Goal: Task Accomplishment & Management: Manage account settings

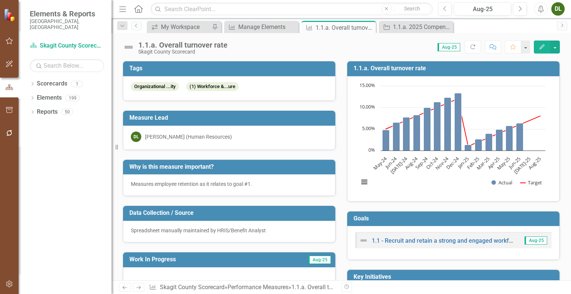
click at [262, 26] on div "Manage Elements" at bounding box center [267, 26] width 58 height 9
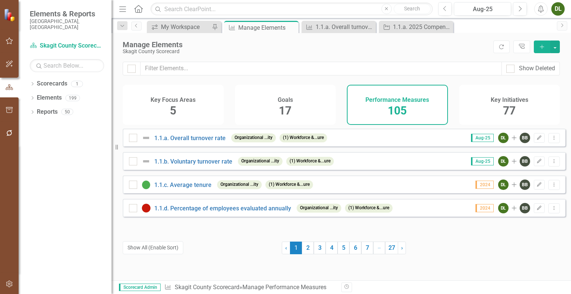
click at [486, 93] on div "Key Initiatives 77" at bounding box center [509, 105] width 101 height 40
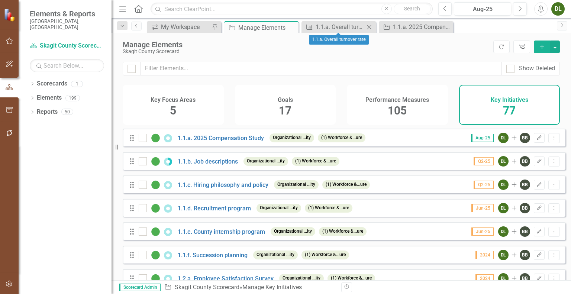
click at [368, 27] on icon "Close" at bounding box center [368, 27] width 7 height 6
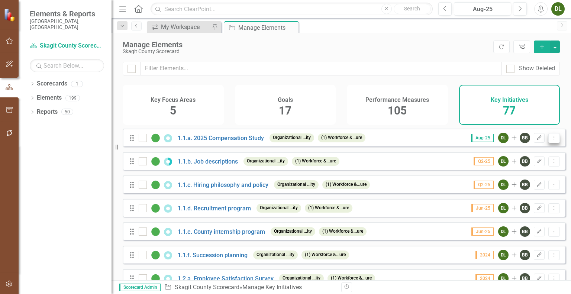
click at [551, 140] on icon "Dropdown Menu" at bounding box center [554, 137] width 6 height 5
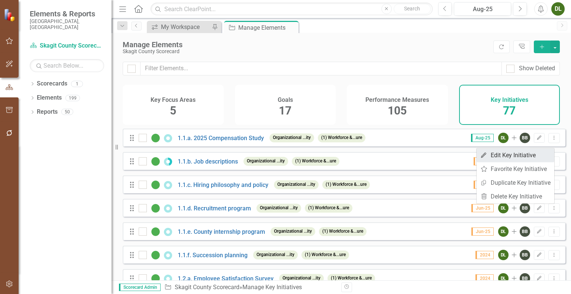
click at [529, 152] on link "Edit Edit Key Initiative" at bounding box center [516, 155] width 78 height 14
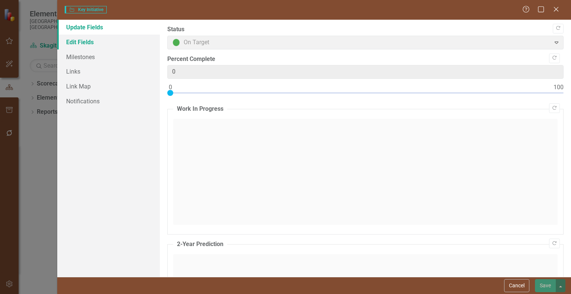
click at [95, 43] on link "Edit Fields" at bounding box center [108, 42] width 103 height 15
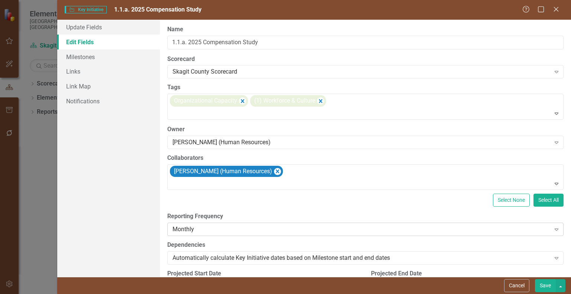
click at [273, 228] on div "Monthly" at bounding box center [362, 229] width 378 height 9
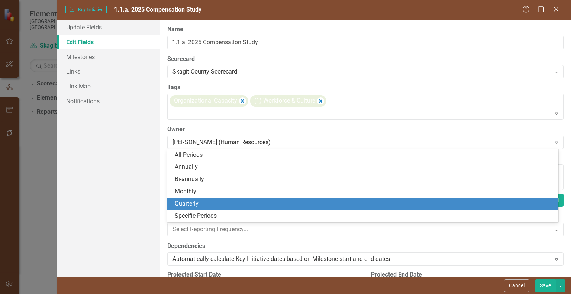
click at [261, 201] on div "Quarterly" at bounding box center [364, 204] width 379 height 9
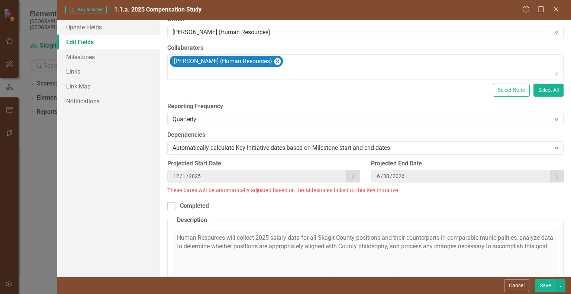
scroll to position [112, 0]
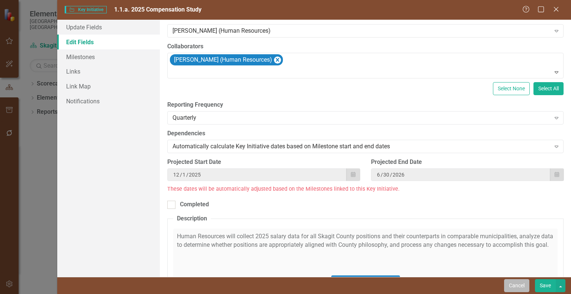
click at [510, 280] on button "Cancel" at bounding box center [516, 285] width 25 height 13
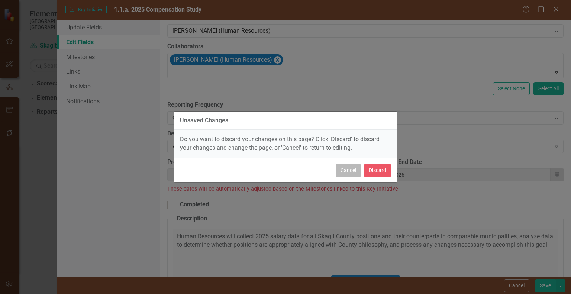
click at [346, 169] on button "Cancel" at bounding box center [348, 170] width 25 height 13
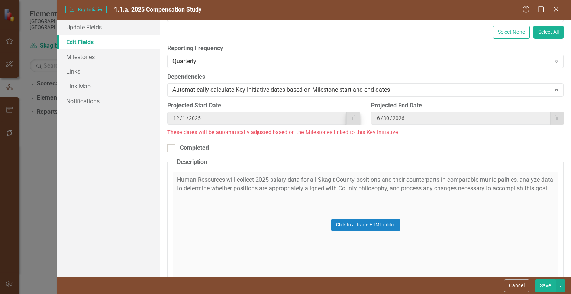
scroll to position [0, 0]
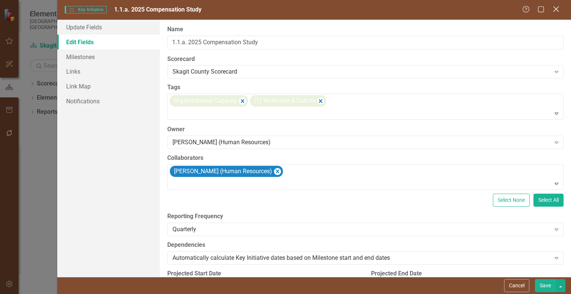
click at [554, 13] on icon "Close" at bounding box center [555, 9] width 9 height 7
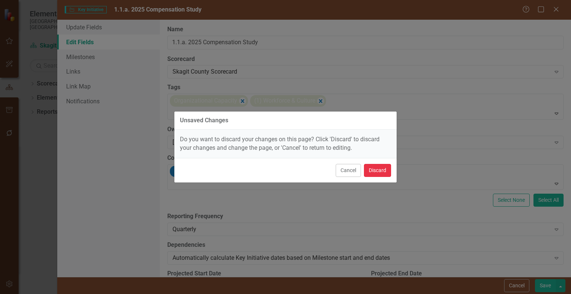
click at [380, 175] on button "Discard" at bounding box center [377, 170] width 27 height 13
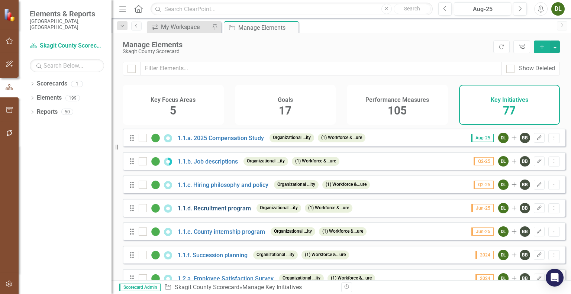
click at [233, 212] on link "1.1.d. Recruitment program" at bounding box center [214, 208] width 73 height 7
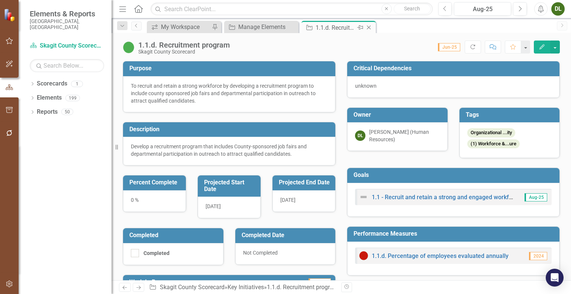
click at [370, 27] on icon "Close" at bounding box center [368, 28] width 7 height 6
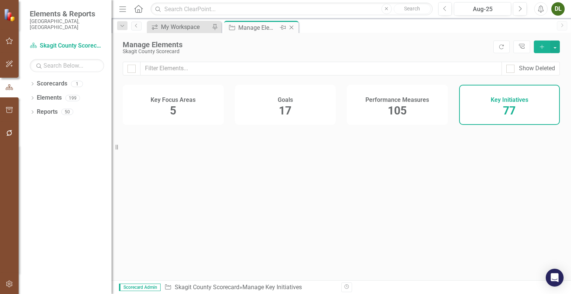
click at [258, 29] on div "Manage Elements" at bounding box center [258, 27] width 40 height 9
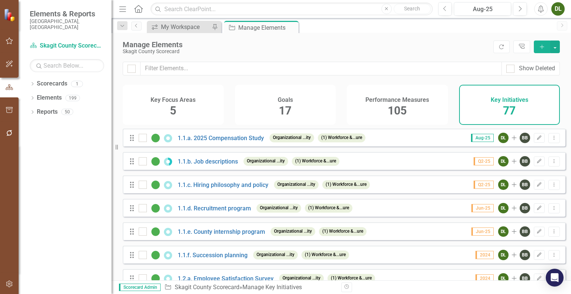
click at [474, 117] on div "Key Initiatives 77" at bounding box center [509, 105] width 101 height 40
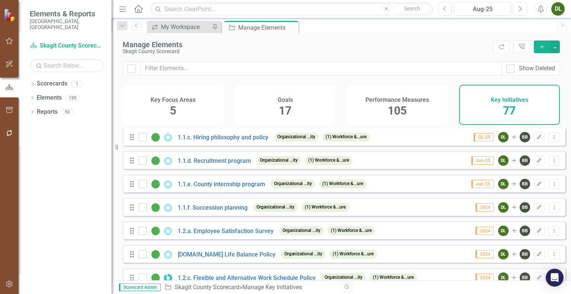
scroll to position [0, 0]
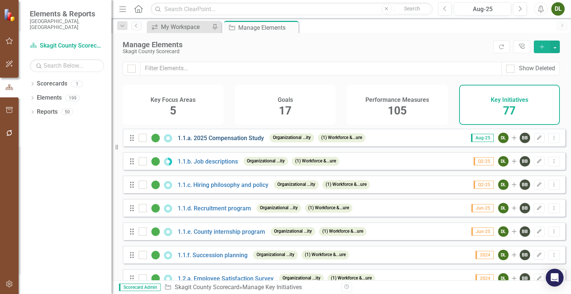
click at [227, 142] on link "1.1.a. 2025 Compensation Study" at bounding box center [221, 138] width 86 height 7
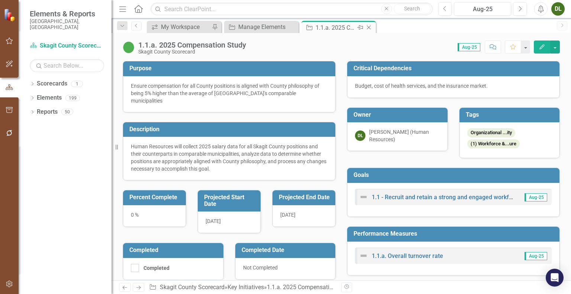
click at [369, 26] on icon "Close" at bounding box center [368, 28] width 7 height 6
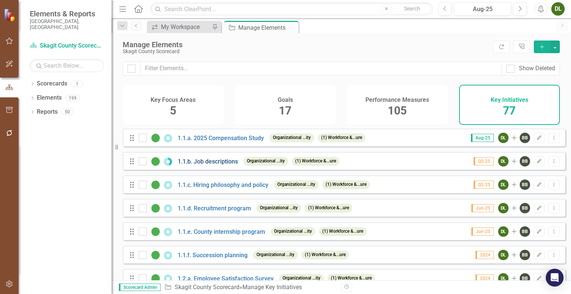
click at [217, 165] on link "1.1.b. Job descriptions" at bounding box center [208, 161] width 60 height 7
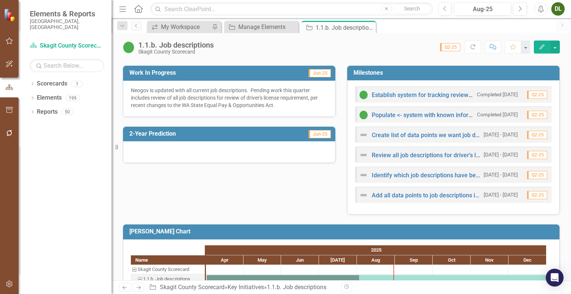
scroll to position [220, 0]
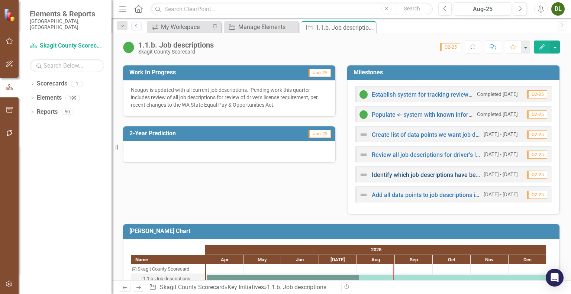
click at [414, 172] on link "Identify which job descriptions have been reviewed for key data points, and whi…" at bounding box center [502, 174] width 260 height 7
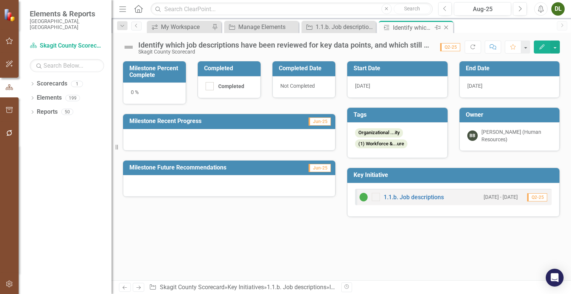
click at [447, 27] on icon "Close" at bounding box center [445, 28] width 7 height 6
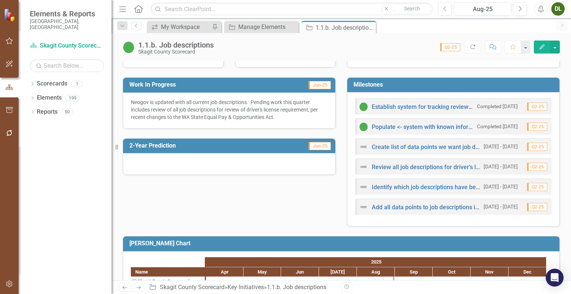
scroll to position [208, 0]
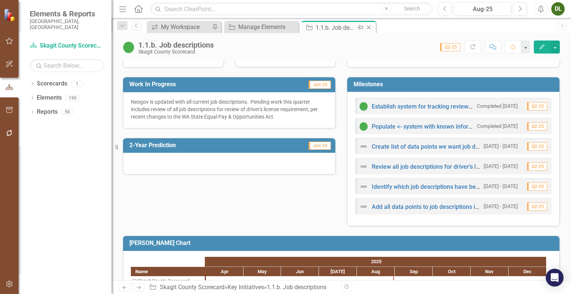
click at [367, 26] on icon at bounding box center [369, 28] width 4 height 4
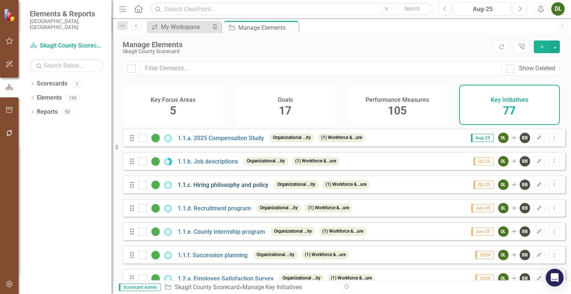
click at [232, 188] on link "1.1.c. Hiring philosophy and policy" at bounding box center [223, 184] width 91 height 7
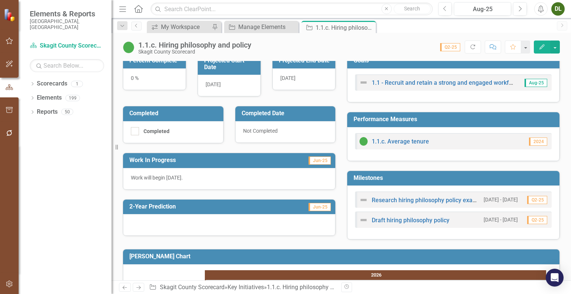
scroll to position [115, 0]
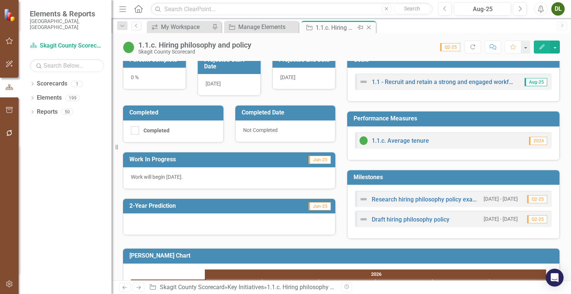
click at [370, 25] on icon "Close" at bounding box center [368, 28] width 7 height 6
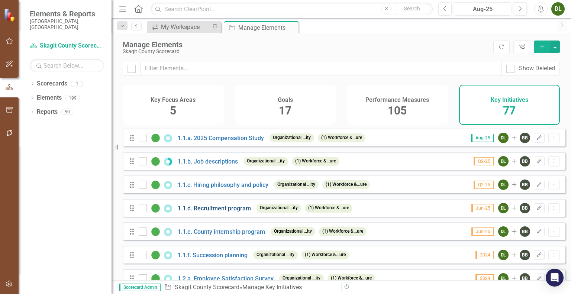
click at [221, 212] on link "1.1.d. Recruitment program" at bounding box center [214, 208] width 73 height 7
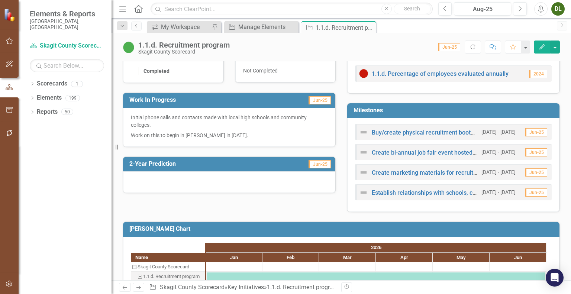
scroll to position [184, 0]
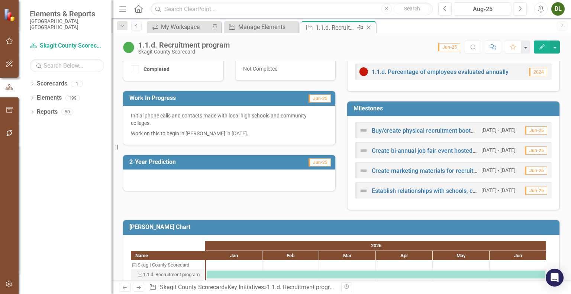
click at [369, 26] on icon "Close" at bounding box center [368, 28] width 7 height 6
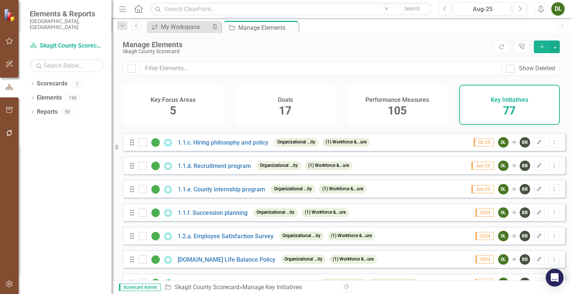
scroll to position [43, 0]
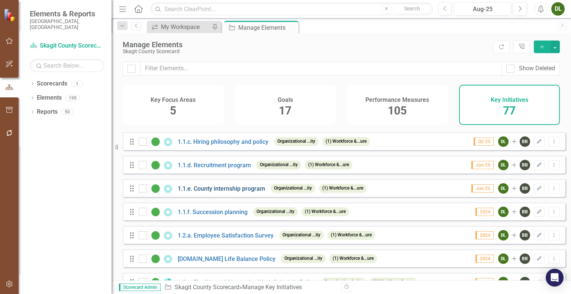
click at [228, 192] on link "1.1.e. County internship program" at bounding box center [221, 188] width 87 height 7
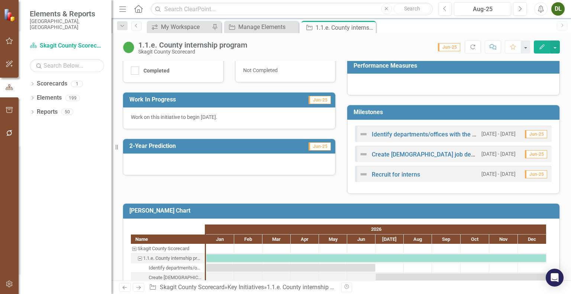
scroll to position [170, 0]
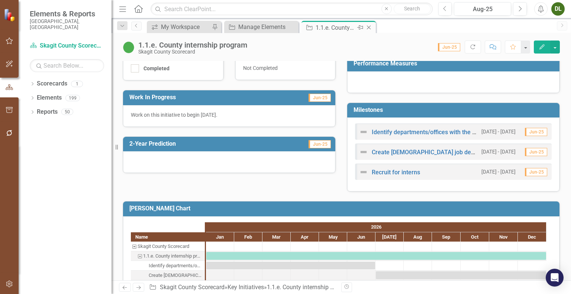
click at [371, 26] on icon "Close" at bounding box center [368, 28] width 7 height 6
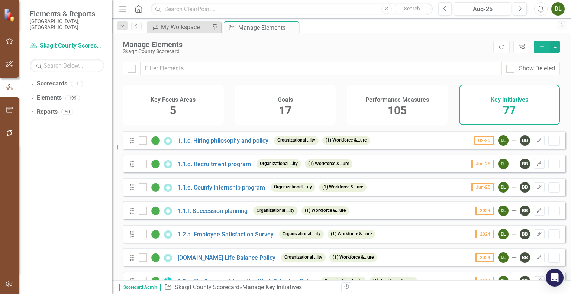
scroll to position [52, 0]
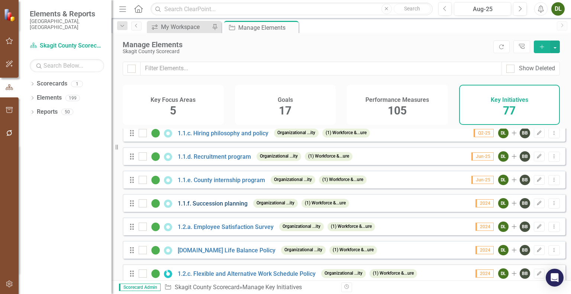
click at [233, 207] on link "1.1.f. Succession planning" at bounding box center [213, 203] width 70 height 7
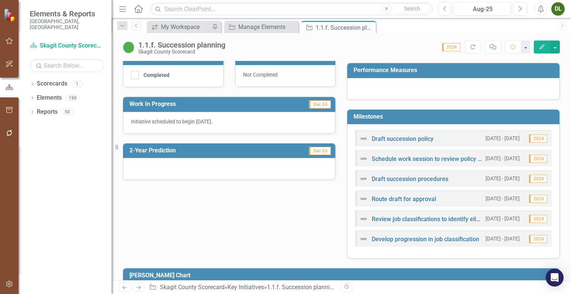
scroll to position [164, 0]
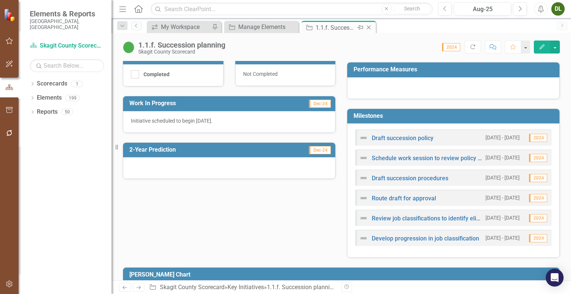
click at [368, 27] on icon at bounding box center [369, 28] width 4 height 4
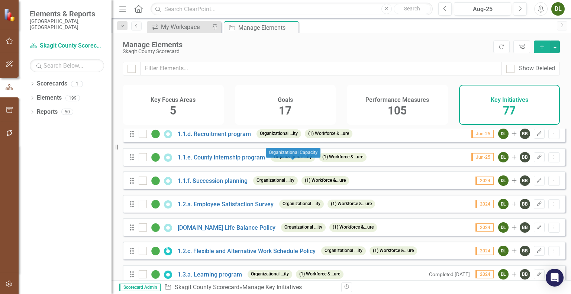
scroll to position [75, 0]
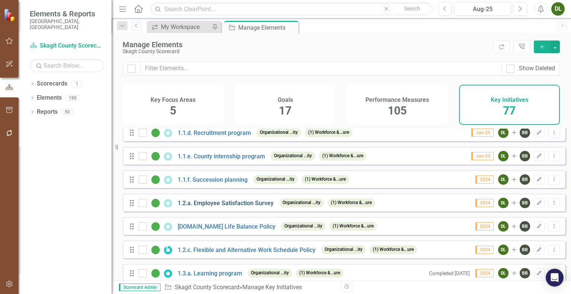
click at [233, 205] on link "1.2.a. Employee Satisfaction Survey" at bounding box center [226, 203] width 96 height 7
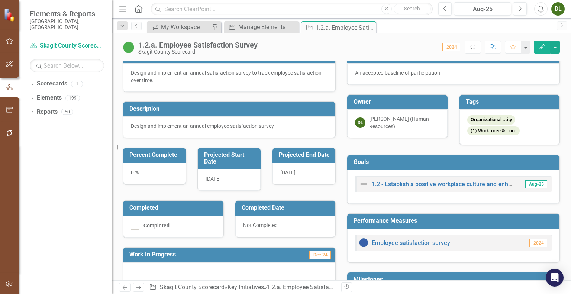
scroll to position [7, 0]
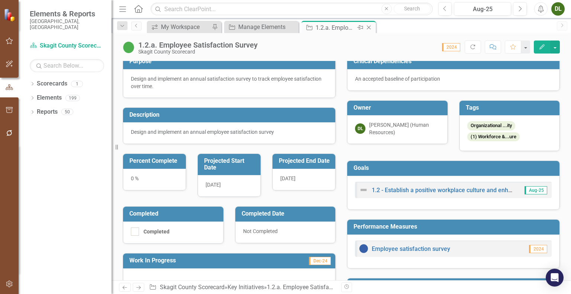
click at [370, 26] on icon "Close" at bounding box center [368, 28] width 7 height 6
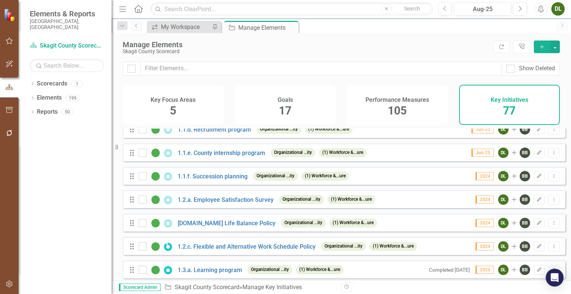
scroll to position [83, 0]
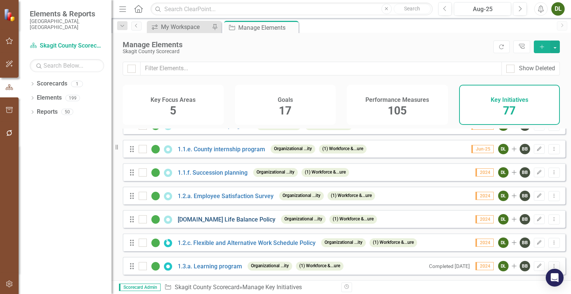
click at [249, 223] on link "[DOMAIN_NAME] Life Balance Policy" at bounding box center [227, 219] width 98 height 7
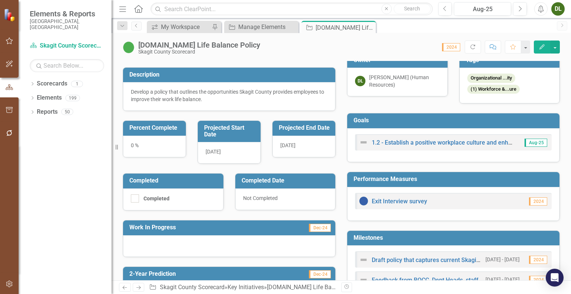
scroll to position [16, 0]
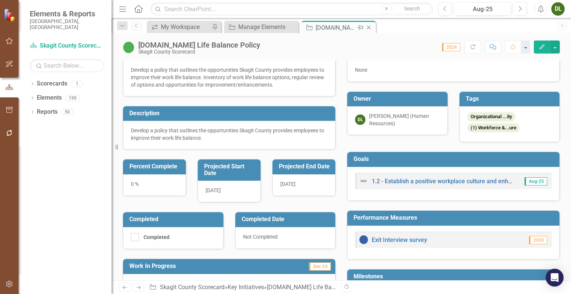
click at [370, 26] on icon "Close" at bounding box center [368, 28] width 7 height 6
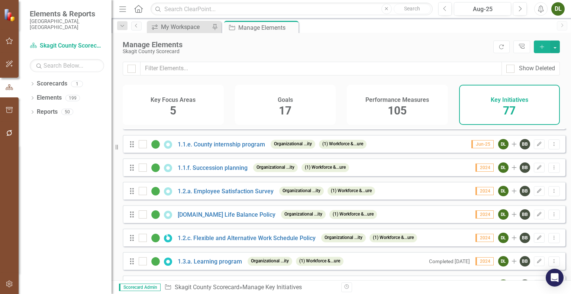
scroll to position [91, 0]
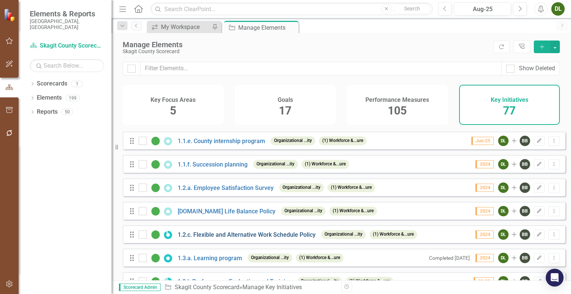
click at [267, 238] on link "1.2.c. Flexible and Alternative Work Schedule Policy" at bounding box center [247, 234] width 138 height 7
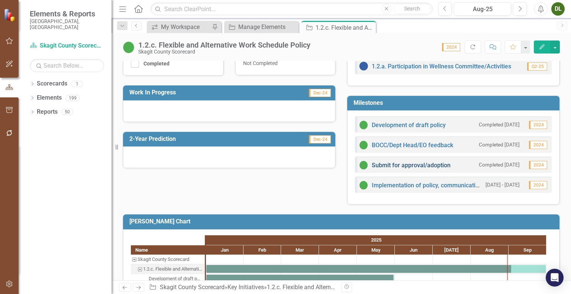
scroll to position [190, 0]
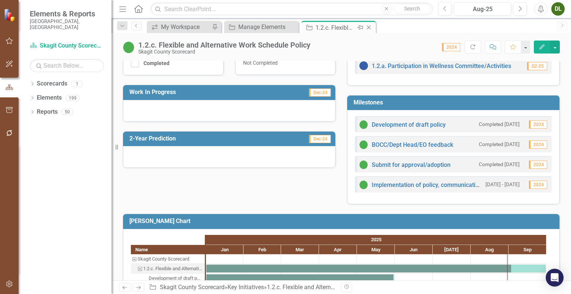
click at [368, 28] on icon "Close" at bounding box center [368, 28] width 7 height 6
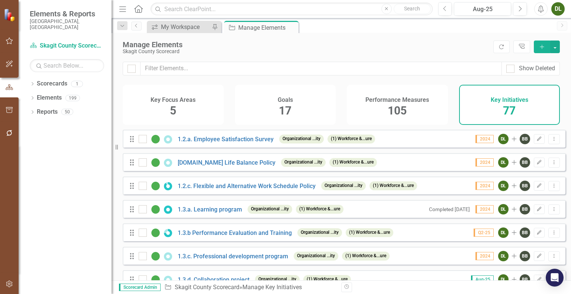
scroll to position [140, 0]
click at [214, 213] on link "1.3.a. Learning program" at bounding box center [210, 209] width 64 height 7
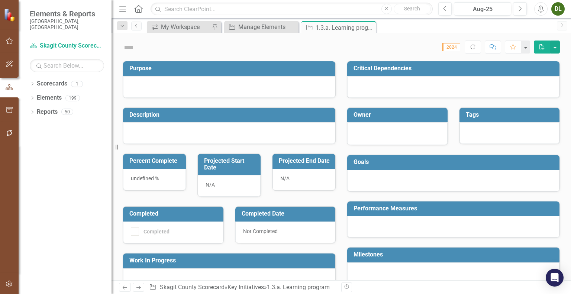
checkbox input "true"
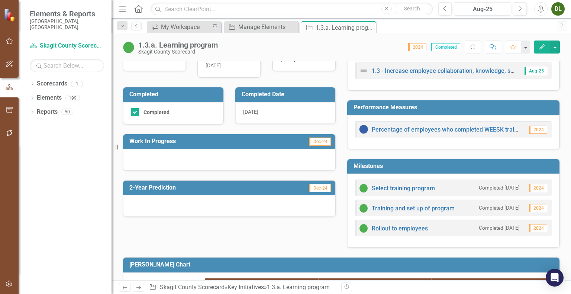
scroll to position [128, 0]
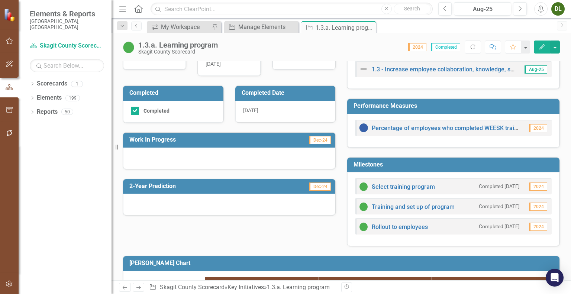
click at [354, 173] on div "Select training program Completed [DATE] 2024 Training and set up of program Co…" at bounding box center [453, 209] width 212 height 74
click at [370, 31] on div "Close" at bounding box center [369, 27] width 9 height 9
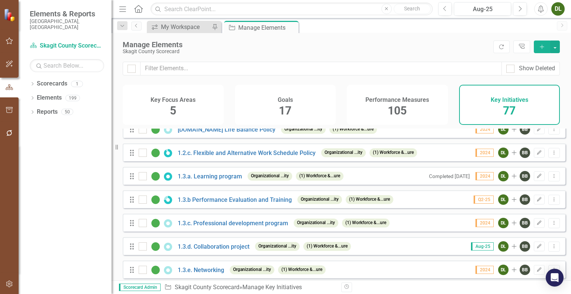
scroll to position [175, 0]
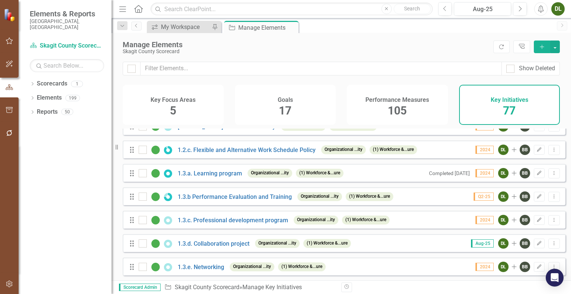
click at [241, 201] on div "1.3.b Performance Evaluation and Training" at bounding box center [216, 196] width 155 height 9
click at [242, 200] on link "1.3.b Performance Evaluation and Training" at bounding box center [235, 196] width 114 height 7
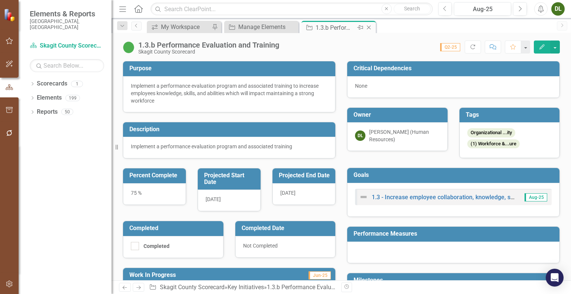
click at [368, 27] on icon at bounding box center [369, 28] width 4 height 4
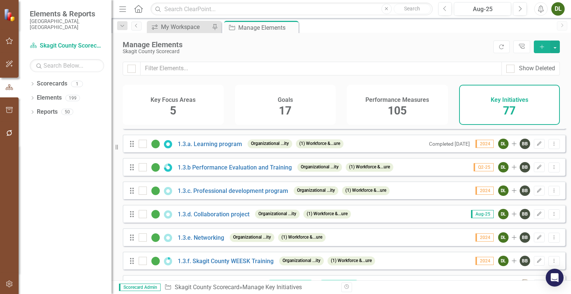
scroll to position [206, 0]
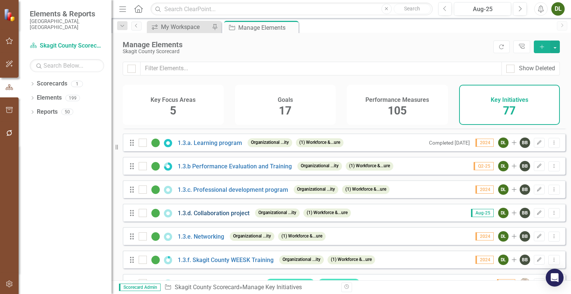
click at [229, 217] on link "1.3.d. Collaboration project" at bounding box center [214, 213] width 72 height 7
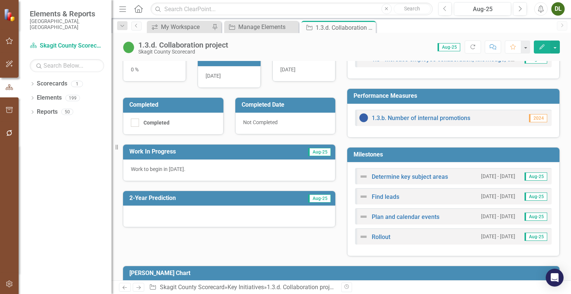
scroll to position [138, 0]
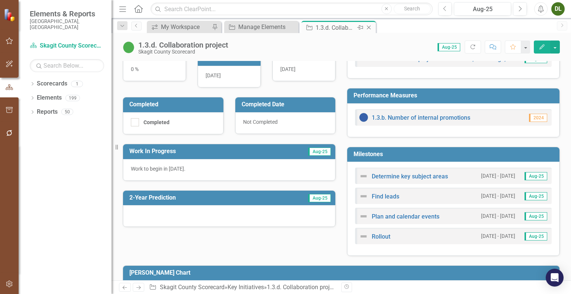
click at [369, 25] on icon "Close" at bounding box center [368, 28] width 7 height 6
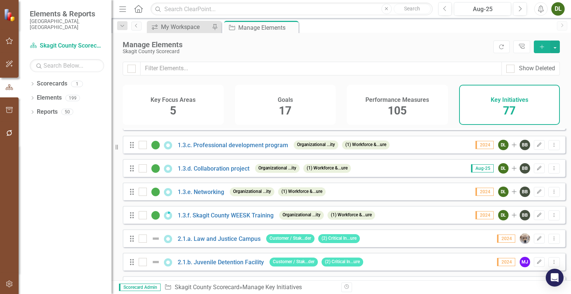
scroll to position [251, 0]
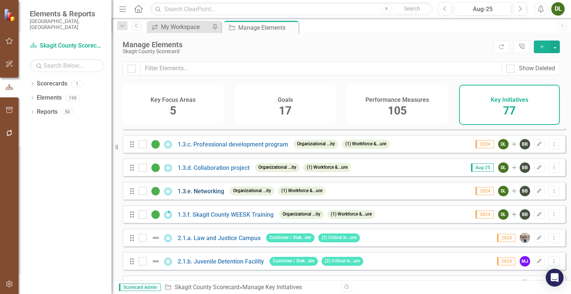
click at [207, 195] on link "1.3.e. Networking" at bounding box center [201, 191] width 46 height 7
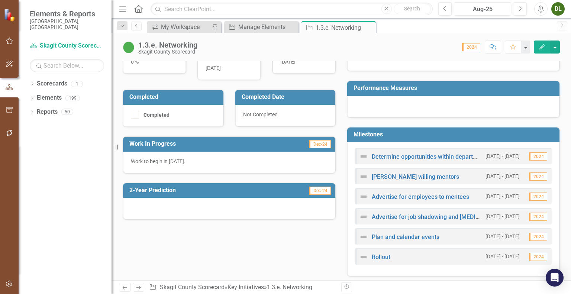
scroll to position [146, 0]
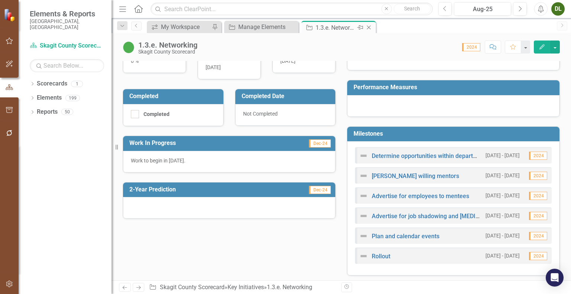
click at [367, 25] on icon "Close" at bounding box center [368, 28] width 7 height 6
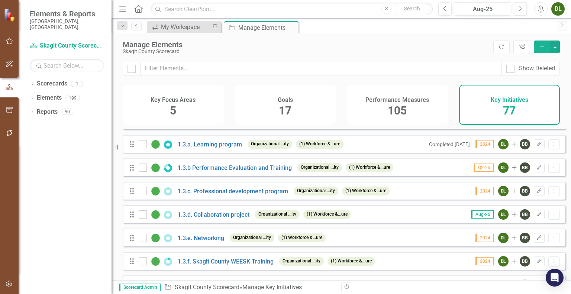
scroll to position [206, 0]
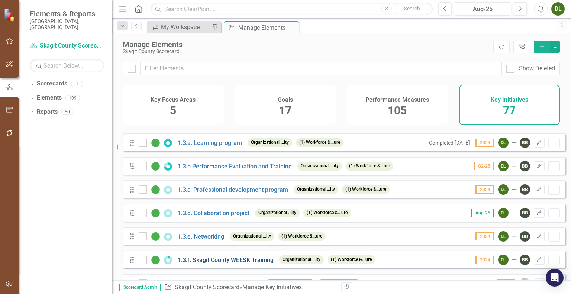
click at [225, 264] on link "1.3.f. Skagit County WEESK Training" at bounding box center [226, 260] width 96 height 7
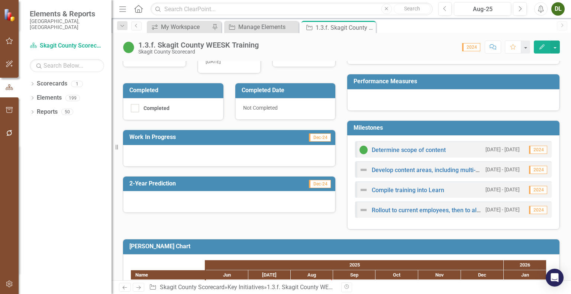
scroll to position [153, 0]
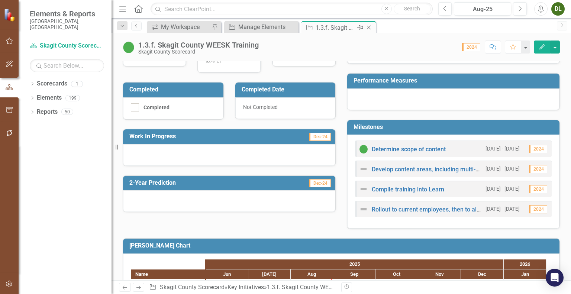
click at [369, 26] on icon at bounding box center [369, 28] width 4 height 4
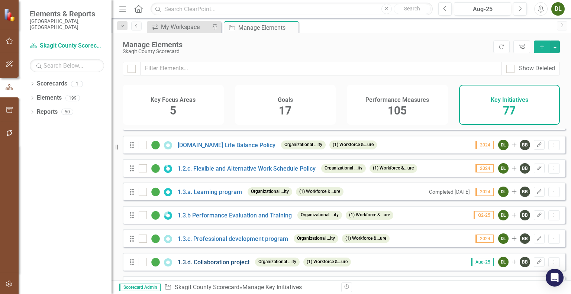
scroll to position [156, 0]
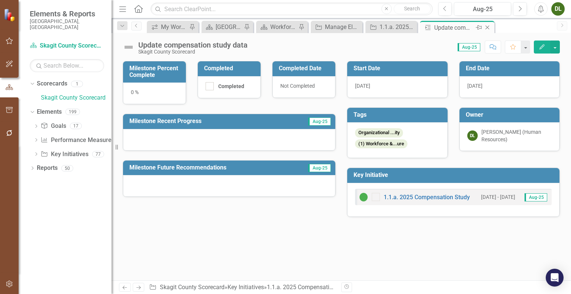
click at [489, 27] on icon "Close" at bounding box center [487, 28] width 7 height 6
